Goal: Task Accomplishment & Management: Manage account settings

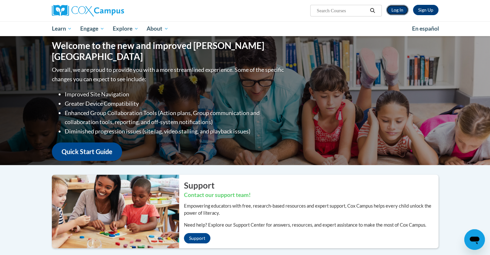
click at [400, 9] on link "Log In" at bounding box center [397, 10] width 22 height 10
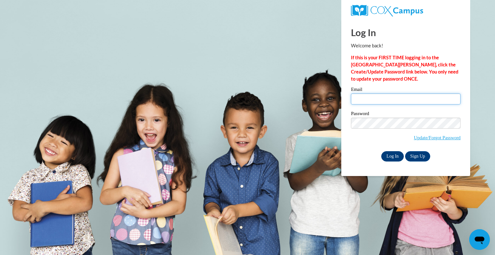
type input "pseth@jeremiahprogram.org"
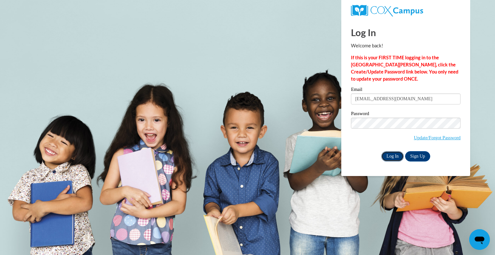
click at [391, 155] on input "Log In" at bounding box center [392, 156] width 23 height 10
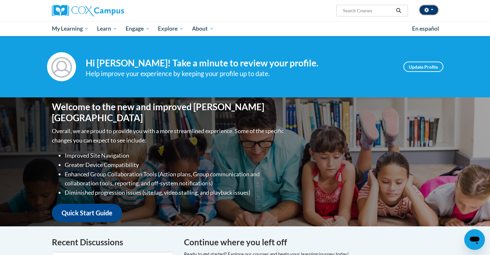
click at [437, 10] on button "button" at bounding box center [428, 10] width 19 height 10
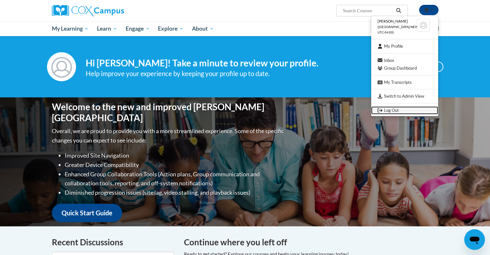
click at [392, 111] on link "Log Out" at bounding box center [404, 110] width 67 height 8
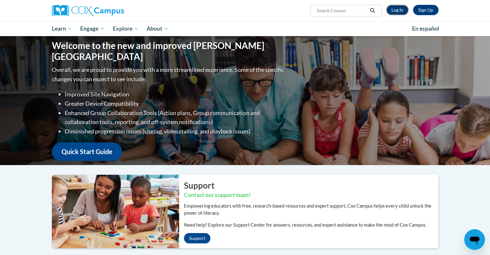
click at [397, 12] on link "Log In" at bounding box center [397, 10] width 22 height 10
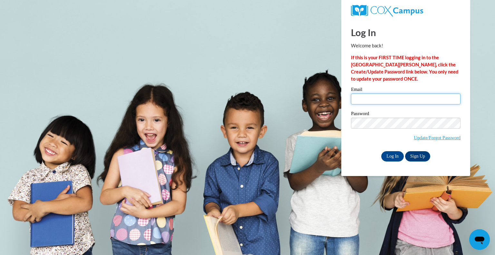
type input "[EMAIL_ADDRESS][DOMAIN_NAME]"
click at [406, 96] on input "pseth@jeremiahprogram.org" at bounding box center [406, 98] width 110 height 11
click at [406, 95] on input "pseth@jeremiahprogram.org" at bounding box center [406, 98] width 110 height 11
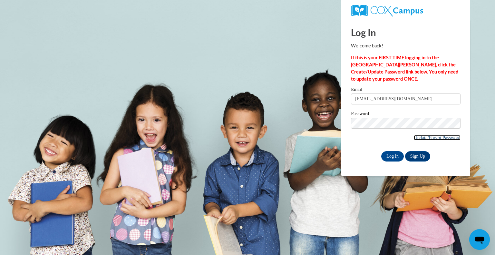
click at [424, 136] on link "Update/Forgot Password" at bounding box center [437, 137] width 47 height 5
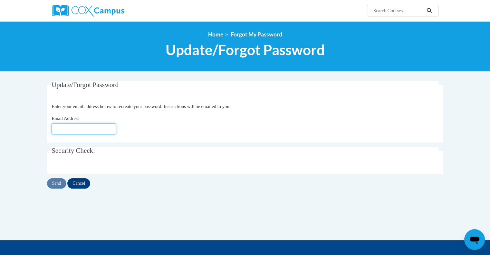
click at [92, 125] on input "Email Address" at bounding box center [84, 128] width 64 height 11
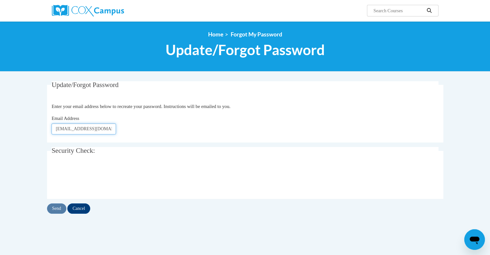
scroll to position [0, 0]
type input "[EMAIL_ADDRESS][DOMAIN_NAME]"
click at [53, 207] on input "Send" at bounding box center [56, 208] width 19 height 10
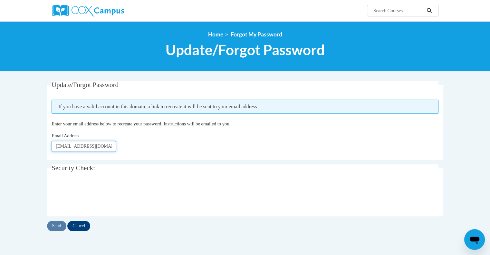
click at [66, 145] on input "jwesr@jeremiahprogram.org" at bounding box center [84, 146] width 64 height 11
type input "[EMAIL_ADDRESS][DOMAIN_NAME]"
click at [60, 224] on input "Send" at bounding box center [56, 226] width 19 height 10
click at [56, 227] on input "Send" at bounding box center [56, 226] width 19 height 10
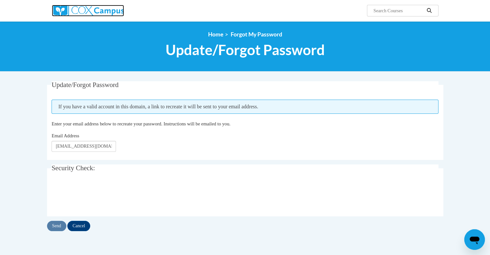
click at [102, 12] on img at bounding box center [88, 11] width 72 height 12
